Goal: Contribute content: Contribute content

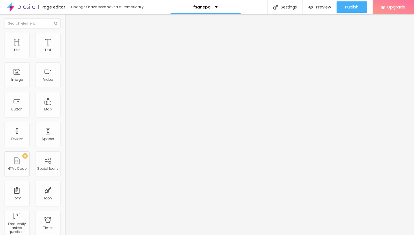
click at [65, 48] on span "Add image" at bounding box center [76, 46] width 23 height 5
click at [65, 37] on li "Style" at bounding box center [97, 36] width 65 height 6
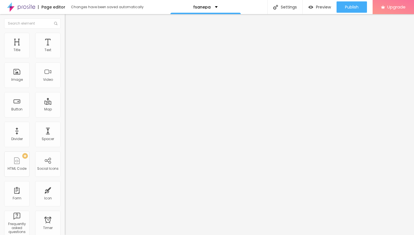
type input "25"
click at [65, 58] on input "range" at bounding box center [83, 55] width 36 height 5
type input "15"
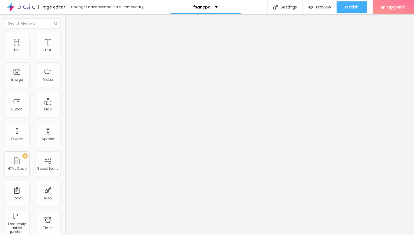
click at [65, 58] on input "range" at bounding box center [83, 55] width 36 height 5
type input "20"
click at [65, 58] on input "range" at bounding box center [83, 55] width 36 height 5
type input "15"
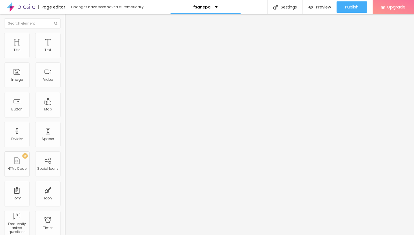
type input "15"
click at [65, 58] on input "range" at bounding box center [83, 55] width 36 height 5
click at [70, 40] on span "Advanced" at bounding box center [79, 42] width 18 height 5
type input "11"
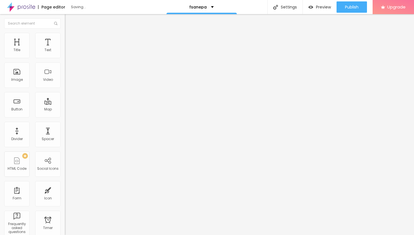
type input "12"
type input "13"
type input "14"
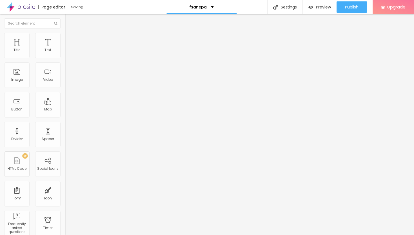
type input "14"
type input "15"
type input "16"
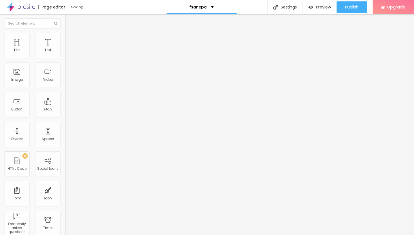
type input "17"
type input "18"
type input "19"
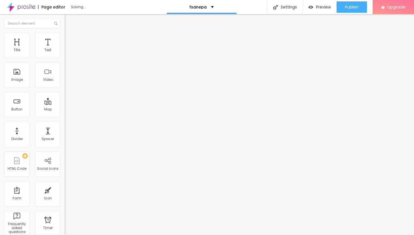
type input "19"
type input "20"
type input "21"
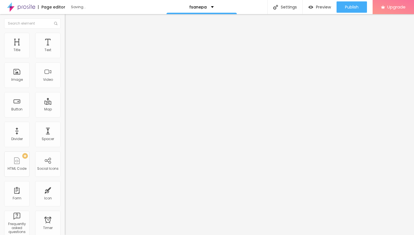
type input "22"
type input "23"
type input "24"
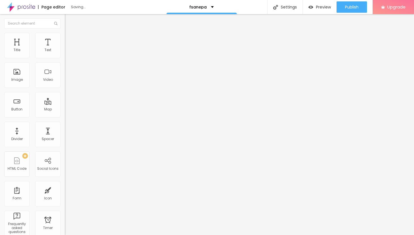
type input "24"
type input "25"
type input "26"
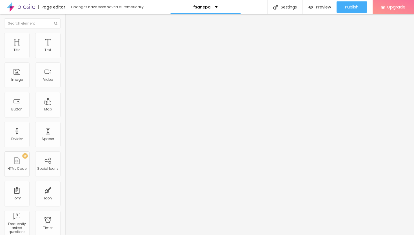
type input "27"
type input "28"
type input "29"
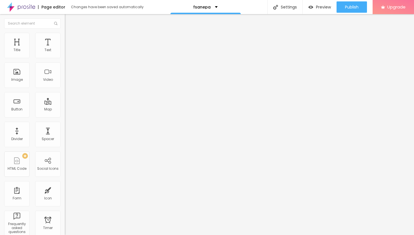
type input "29"
type input "30"
type input "31"
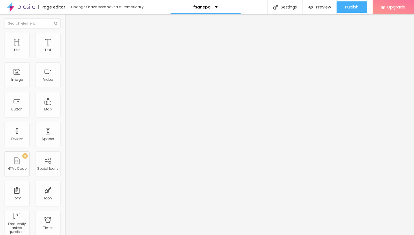
type input "32"
drag, startPoint x: 17, startPoint y: 54, endPoint x: 24, endPoint y: 58, distance: 8.3
type input "32"
click at [65, 109] on input "range" at bounding box center [83, 111] width 36 height 5
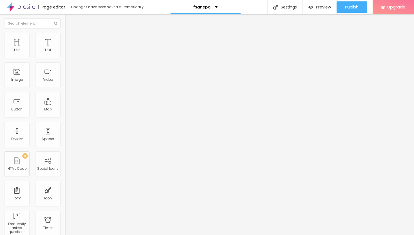
click at [65, 54] on button "button" at bounding box center [69, 51] width 8 height 6
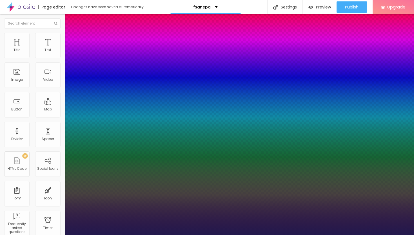
type input "15"
type input "1"
type input "16"
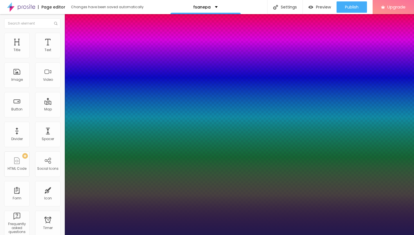
type input "1"
type input "17"
type input "1"
type input "18"
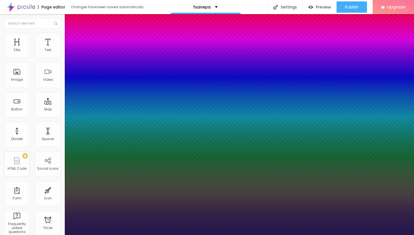
type input "18"
type input "1"
type input "19"
type input "1"
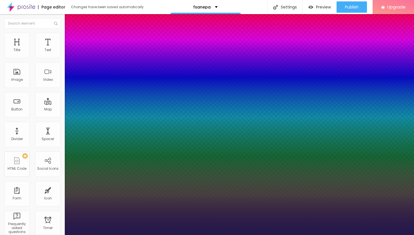
type input "21"
type input "1"
type input "23"
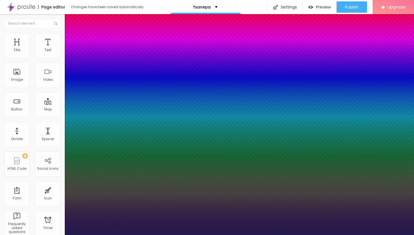
type input "1"
type input "24"
type input "1"
type input "25"
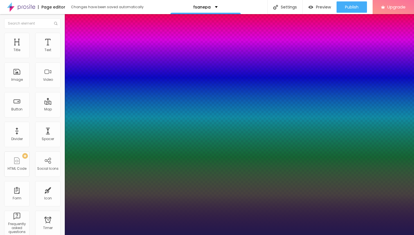
type input "25"
type input "1"
type input "26"
type input "1"
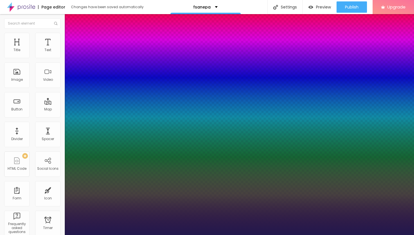
type input "27"
type input "1"
type input "28"
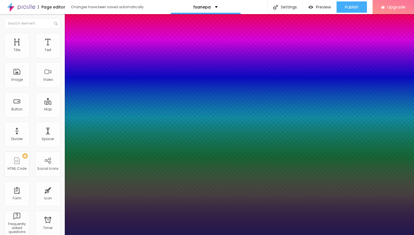
type input "1"
type input "29"
type input "1"
type input "30"
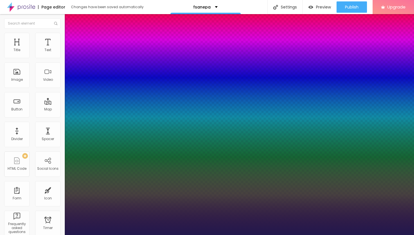
type input "30"
type input "1"
type input "31"
type input "1"
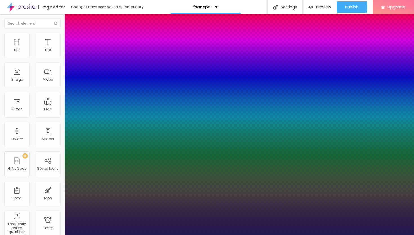
type input "33"
type input "1"
type input "34"
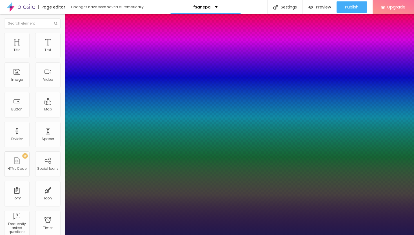
type input "1"
type input "35"
type input "1"
type input "36"
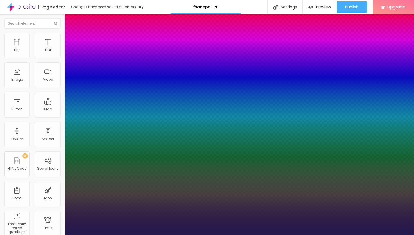
type input "36"
type input "1"
type input "37"
type input "1"
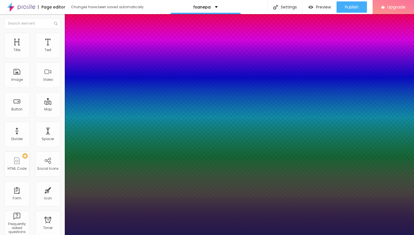
type input "38"
type input "1"
drag, startPoint x: 76, startPoint y: 94, endPoint x: 86, endPoint y: 96, distance: 10.5
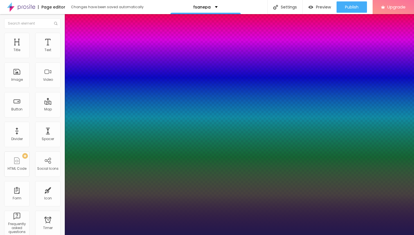
type input "37"
type input "1"
type input "36"
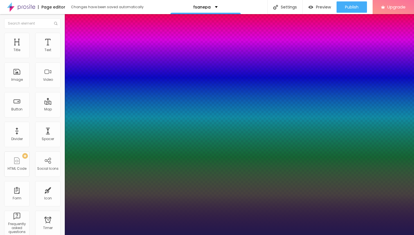
type input "1"
type input "35"
type input "1"
type input "34"
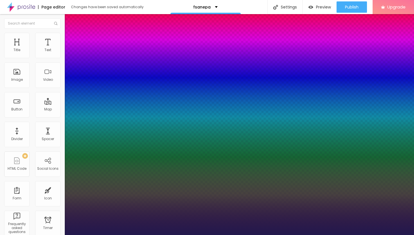
type input "34"
type input "1"
type input "33"
type input "1"
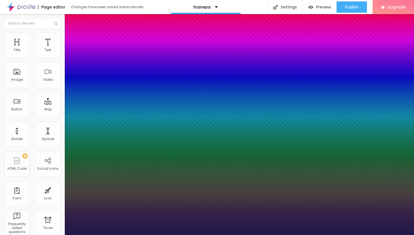
type input "32"
type input "1"
type input "31"
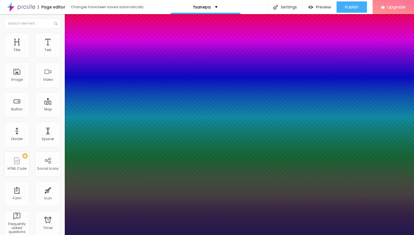
type input "1"
type input "30"
type input "1"
type input "29"
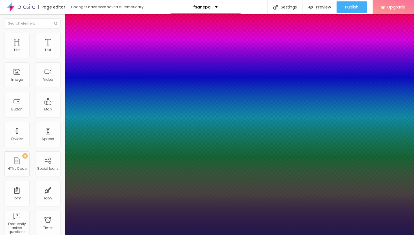
type input "29"
type input "1"
type input "28"
type input "1"
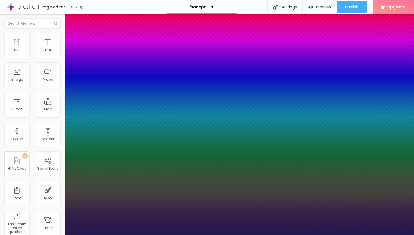
type input "27"
type input "1"
type input "26"
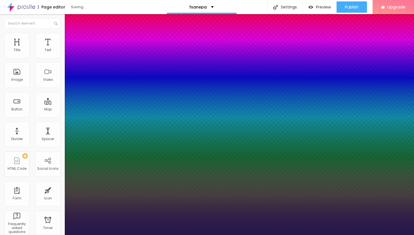
type input "1"
type input "25"
type input "1"
type input "24"
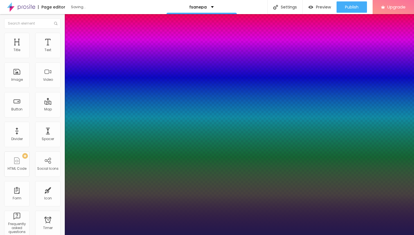
type input "24"
type input "1"
drag, startPoint x: 86, startPoint y: 96, endPoint x: 80, endPoint y: 95, distance: 6.6
type input "24"
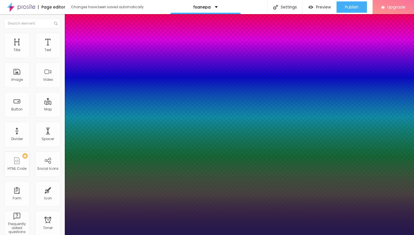
click at [284, 234] on div at bounding box center [207, 235] width 414 height 0
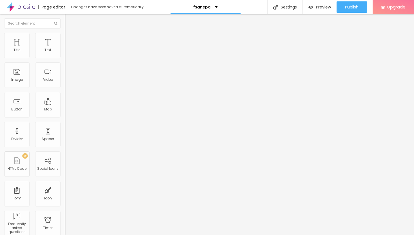
drag, startPoint x: 35, startPoint y: 65, endPoint x: 0, endPoint y: 59, distance: 35.1
click at [65, 59] on div "Text Click me Align Size Default Small Default Big Link URL https:// Open in ne…" at bounding box center [97, 85] width 65 height 82
paste input "→ VIEW DOCUMENT HERE"
type input "→ VIEW DOCUMENT HERE"
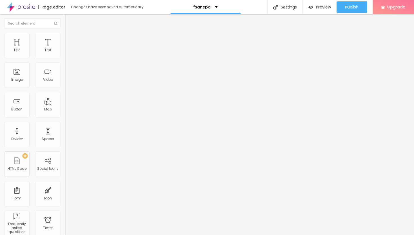
drag, startPoint x: 26, startPoint y: 118, endPoint x: 0, endPoint y: 116, distance: 26.3
click at [65, 118] on div "Text → VIEW DOCUMENT HERE Align Size Default Small Default Big Link URL https:/…" at bounding box center [97, 85] width 65 height 82
paste input "[DOMAIN_NAME]"
type input "[DOMAIN_NAME]"
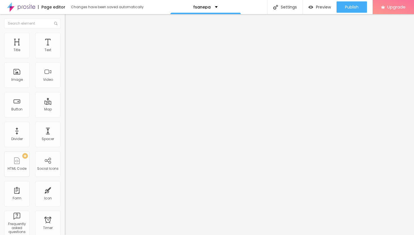
click at [65, 123] on div at bounding box center [97, 123] width 65 height 0
click at [346, 6] on span "Publish" at bounding box center [352, 7] width 14 height 5
click at [315, 7] on div "Preview" at bounding box center [320, 7] width 23 height 5
drag, startPoint x: 51, startPoint y: 118, endPoint x: 0, endPoint y: 111, distance: 51.4
click at [65, 111] on div "Text → VIEW DOCUMENT HERE Align Size Default Small Default Big Link URL [DOMAIN…" at bounding box center [97, 86] width 65 height 85
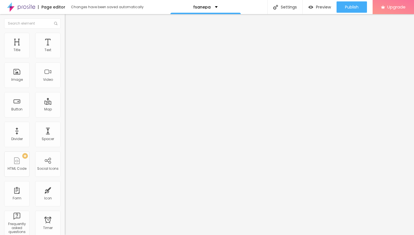
paste input "[URL][DOMAIN_NAME]"
type input "[URL][DOMAIN_NAME]"
click at [65, 126] on img at bounding box center [66, 124] width 3 height 3
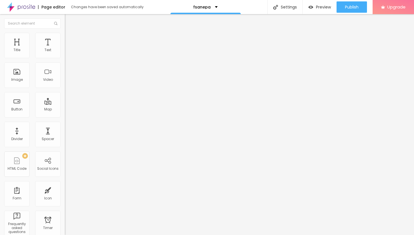
drag, startPoint x: 58, startPoint y: 116, endPoint x: 0, endPoint y: 113, distance: 58.5
click at [65, 114] on div "Text → VIEW DOCUMENT HERE Align Size Default Small Default Big Link URL [URL][D…" at bounding box center [97, 85] width 65 height 82
paste input "[URL][DOMAIN_NAME]"
type input "[URL][DOMAIN_NAME]"
click at [65, 123] on div at bounding box center [97, 123] width 65 height 0
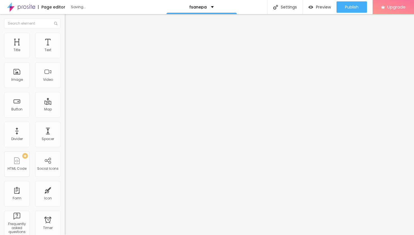
drag, startPoint x: 58, startPoint y: 117, endPoint x: 0, endPoint y: 116, distance: 58.1
click at [65, 116] on div "Text → VIEW DOCUMENT HERE Align Size Default Small Default Big Link URL [URL][D…" at bounding box center [97, 86] width 65 height 85
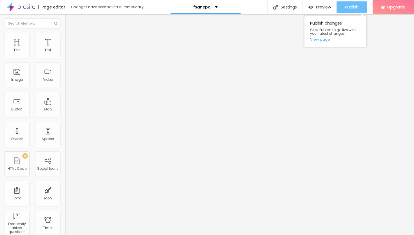
click at [351, 7] on span "Publish" at bounding box center [352, 7] width 14 height 5
